Goal: Find specific page/section: Find specific page/section

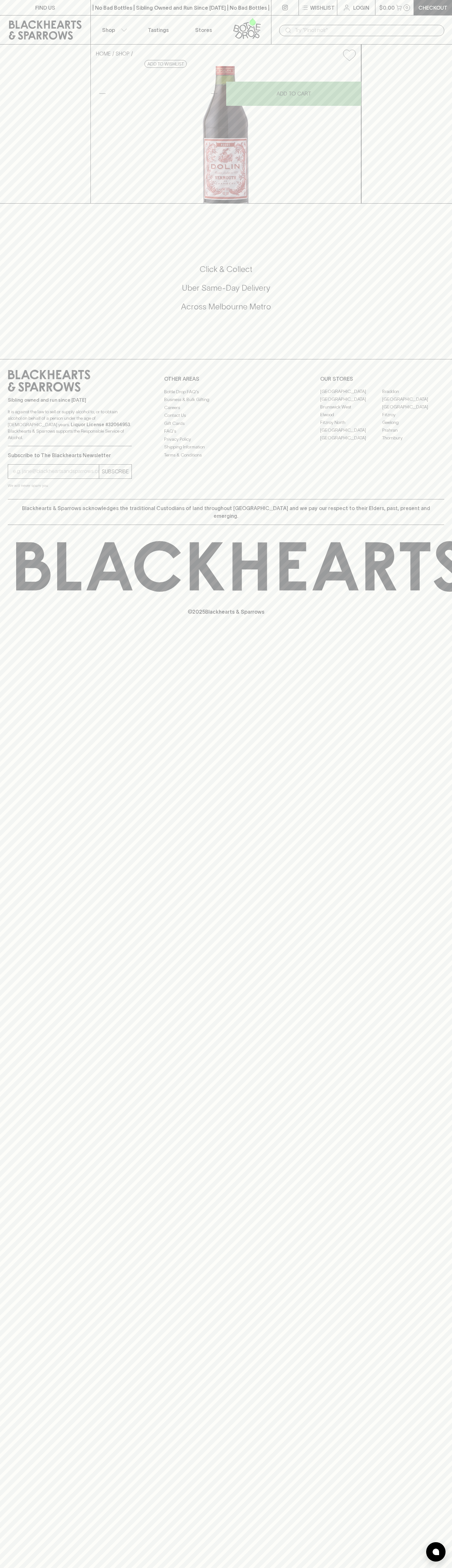
click at [375, 29] on input "text" at bounding box center [366, 30] width 144 height 10
click at [424, 937] on div "FIND US | No Bad Bottles | Sibling Owned and Run Since 2006 | No Bad Bottles | …" at bounding box center [226, 784] width 452 height 1568
click at [436, 1567] on html "FIND US | No Bad Bottles | Sibling Owned and Run Since 2006 | No Bad Bottles | …" at bounding box center [226, 784] width 452 height 1568
click at [7, 1567] on html "FIND US | No Bad Bottles | Sibling Owned and Run Since 2006 | No Bad Bottles | …" at bounding box center [226, 784] width 452 height 1568
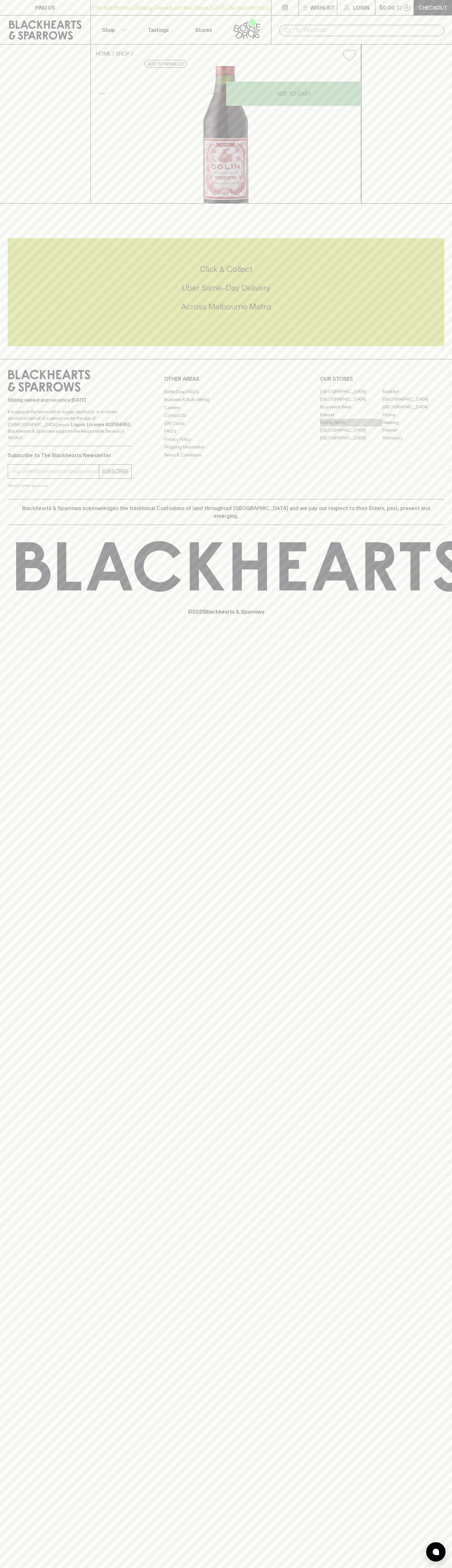
click at [351, 427] on link "Fitzroy North" at bounding box center [351, 422] width 62 height 8
